Goal: Task Accomplishment & Management: Manage account settings

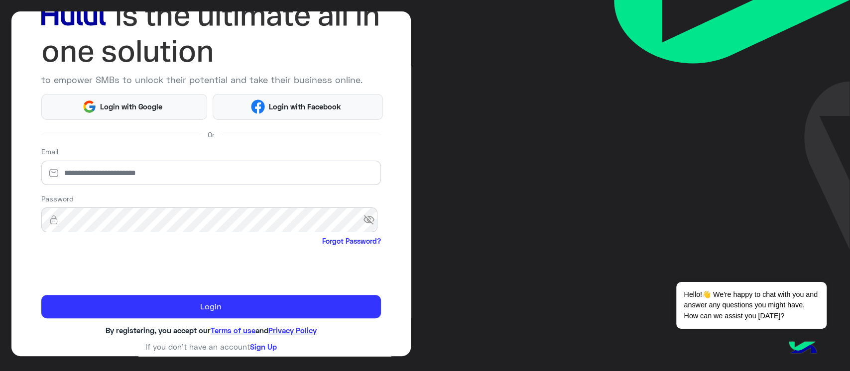
scroll to position [74, 0]
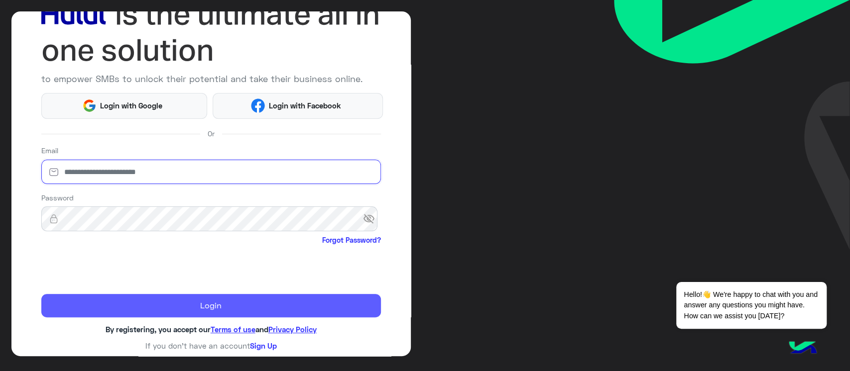
type input "**********"
click at [225, 297] on button "Login" at bounding box center [211, 306] width 340 height 24
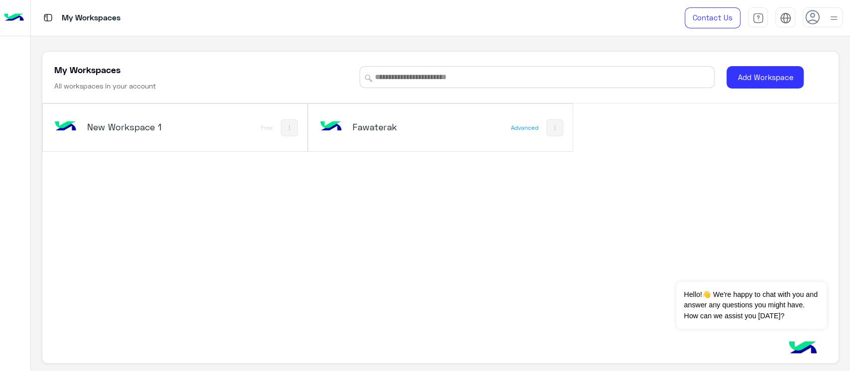
click at [374, 128] on h5 "Fawaterak" at bounding box center [397, 127] width 89 height 12
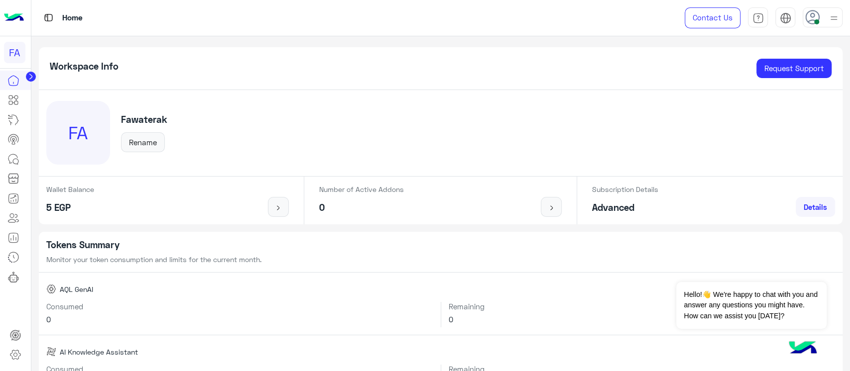
click at [32, 73] on circle at bounding box center [31, 77] width 10 height 10
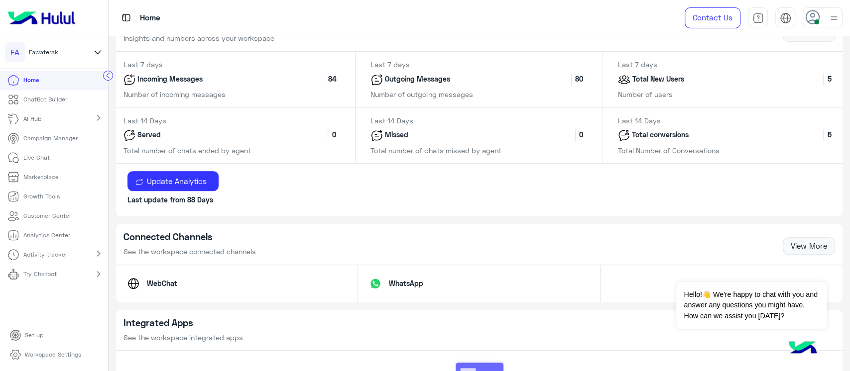
scroll to position [598, 0]
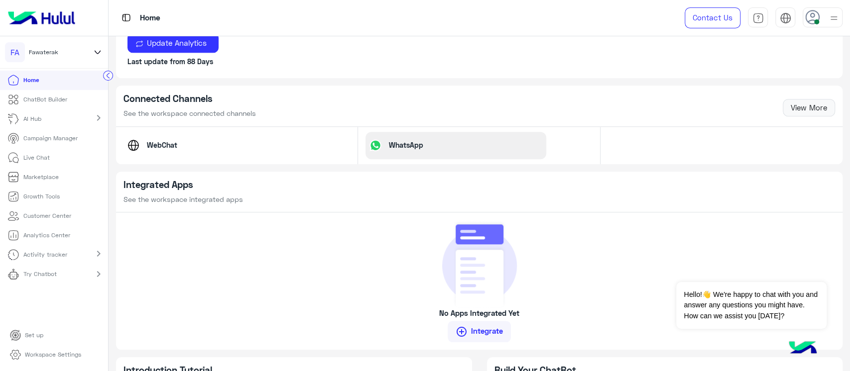
click at [449, 148] on div "WhatsApp" at bounding box center [455, 145] width 181 height 27
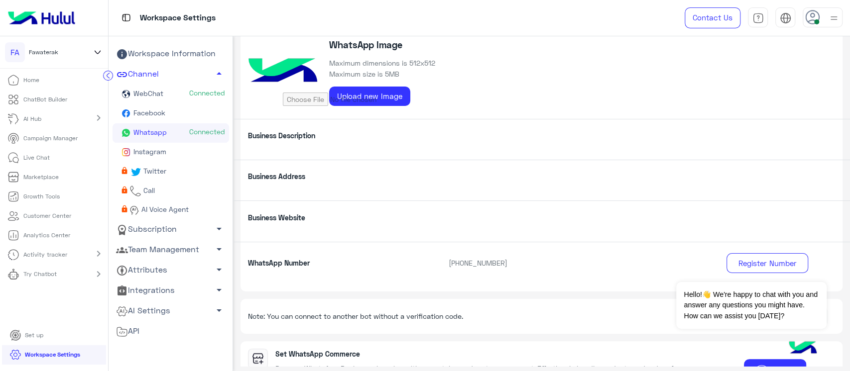
scroll to position [132, 0]
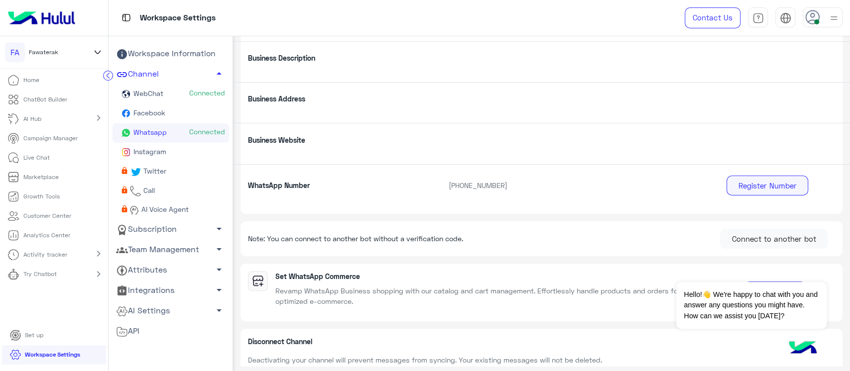
click at [765, 189] on button "Register Number" at bounding box center [768, 186] width 82 height 20
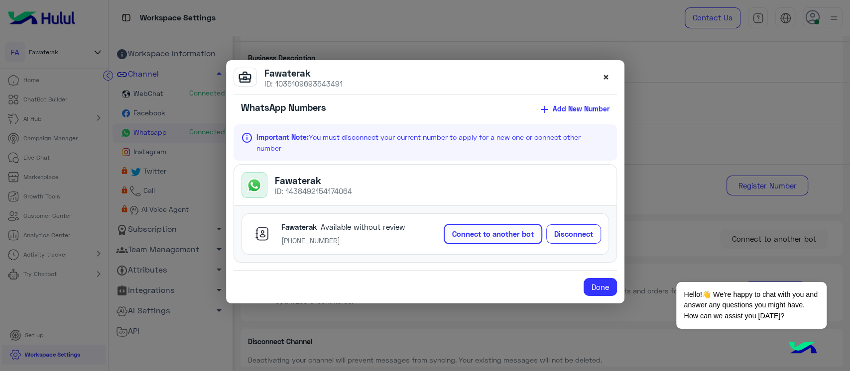
click at [604, 74] on span "×" at bounding box center [606, 76] width 7 height 13
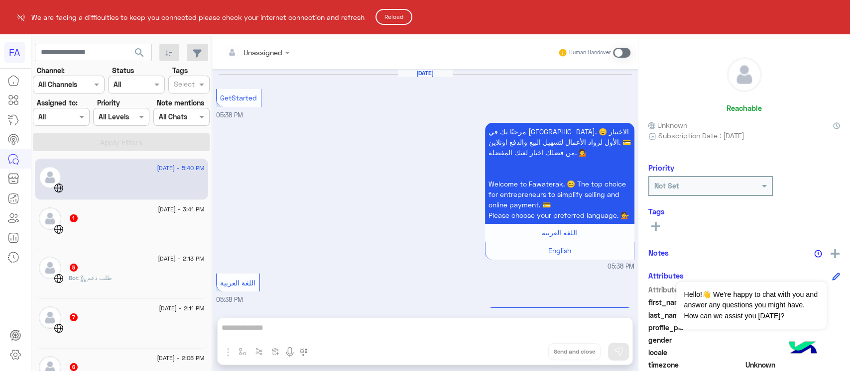
scroll to position [629, 0]
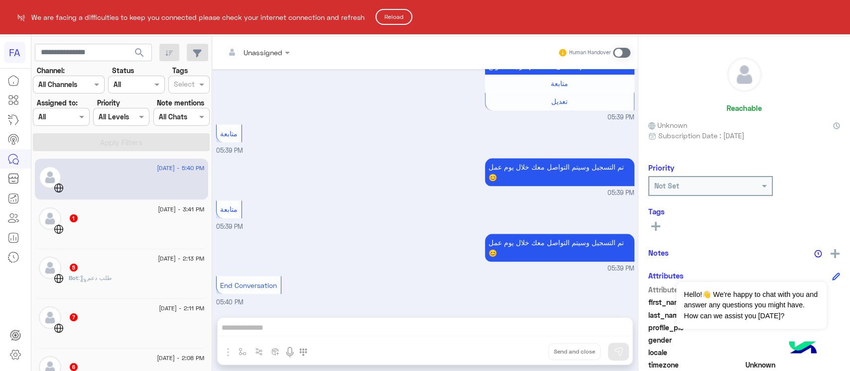
click at [394, 181] on html "FA We are facing a difficulties to keep you connected please check your interne…" at bounding box center [425, 185] width 850 height 371
click at [0, 284] on html "FA We are facing a difficulties to keep you connected please check your interne…" at bounding box center [425, 185] width 850 height 371
